Goal: Check status

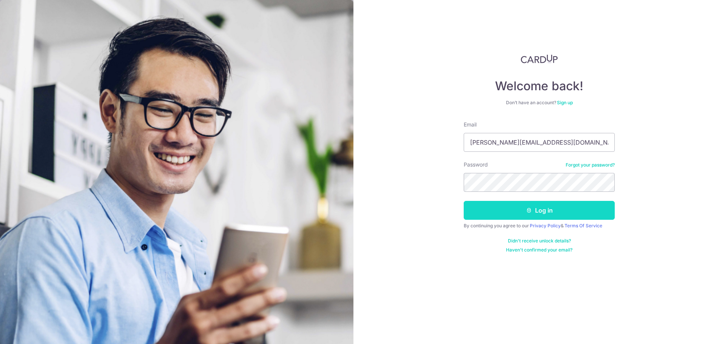
click at [522, 202] on button "Log in" at bounding box center [539, 210] width 151 height 19
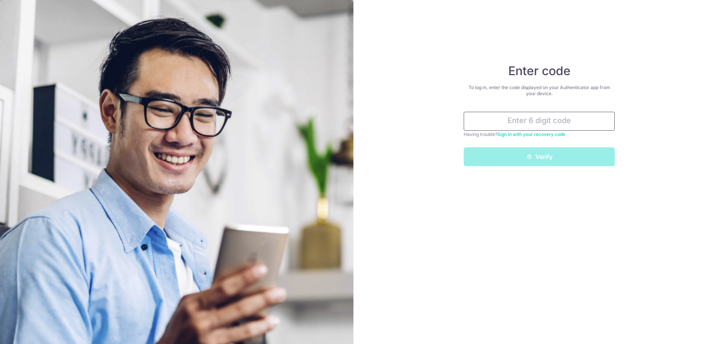
click at [531, 117] on input "text" at bounding box center [539, 121] width 151 height 19
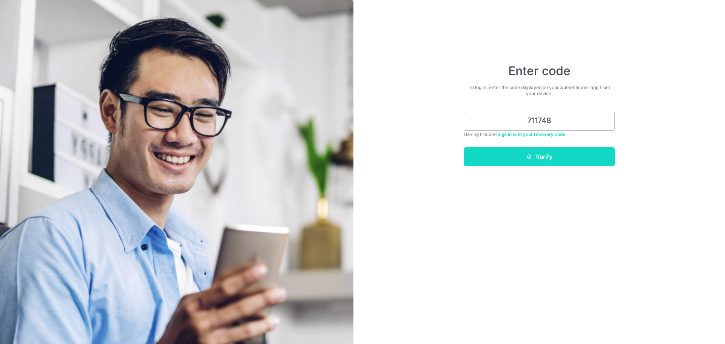
type input "711748"
click at [510, 159] on button "Verify" at bounding box center [539, 156] width 151 height 19
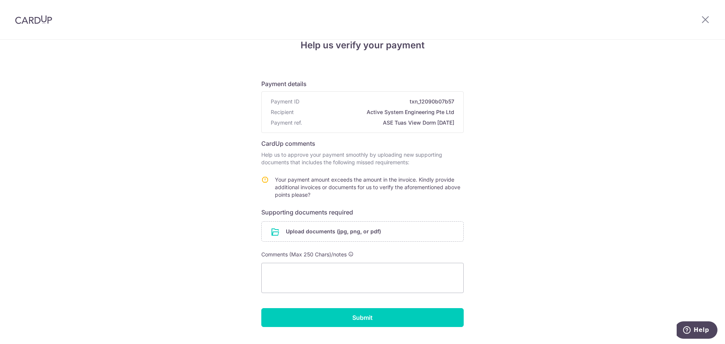
scroll to position [12, 0]
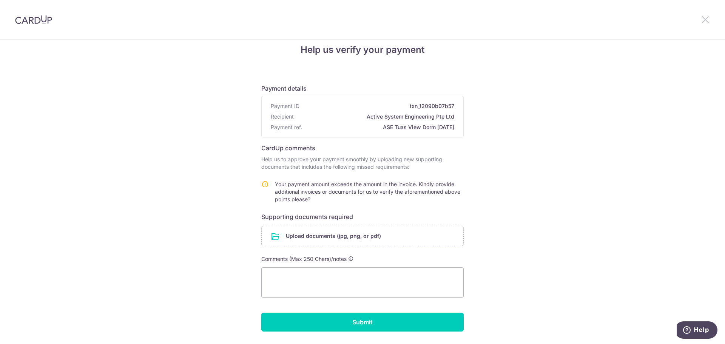
click at [704, 16] on icon at bounding box center [705, 19] width 9 height 9
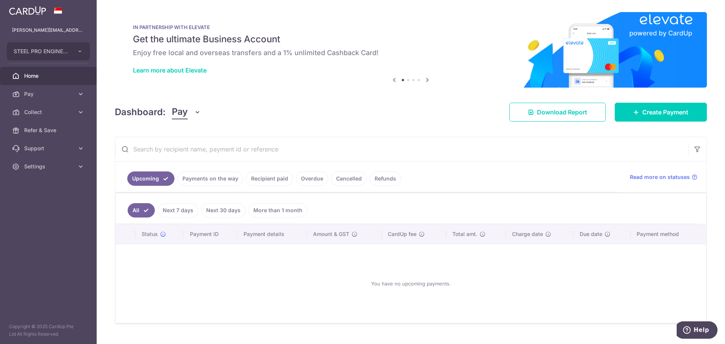
click at [216, 184] on link "Payments on the way" at bounding box center [210, 178] width 66 height 14
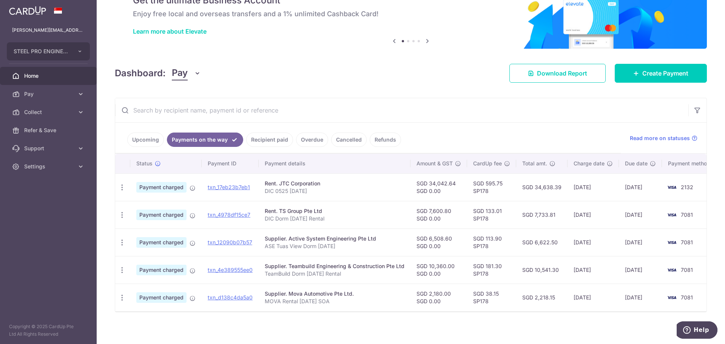
scroll to position [46, 0]
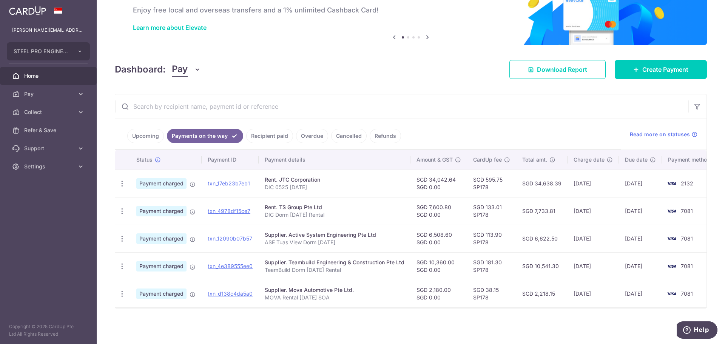
click at [266, 136] on link "Recipient paid" at bounding box center [269, 136] width 47 height 14
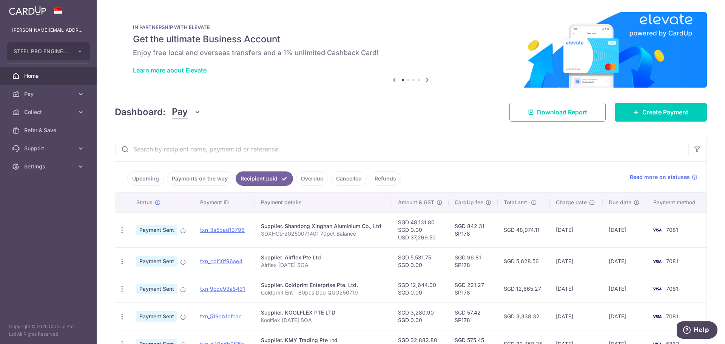
click at [340, 181] on link "Cancelled" at bounding box center [348, 178] width 35 height 14
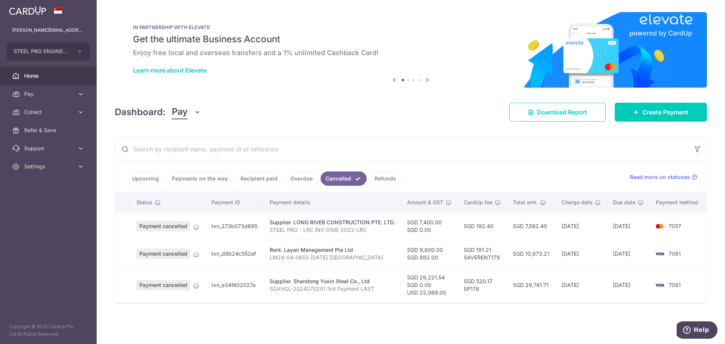
click at [372, 175] on link "Refunds" at bounding box center [385, 178] width 31 height 14
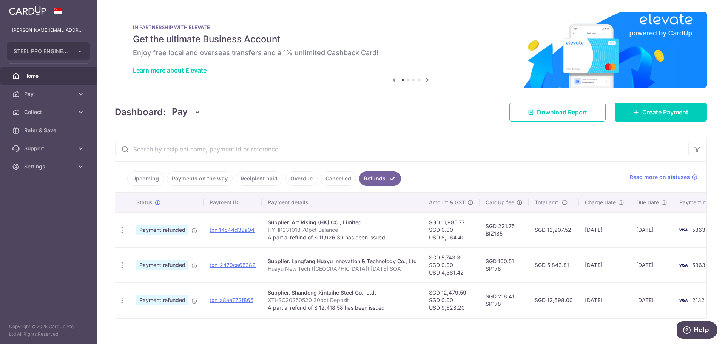
click at [299, 176] on link "Overdue" at bounding box center [302, 178] width 32 height 14
